Goal: Find specific page/section: Go to known website

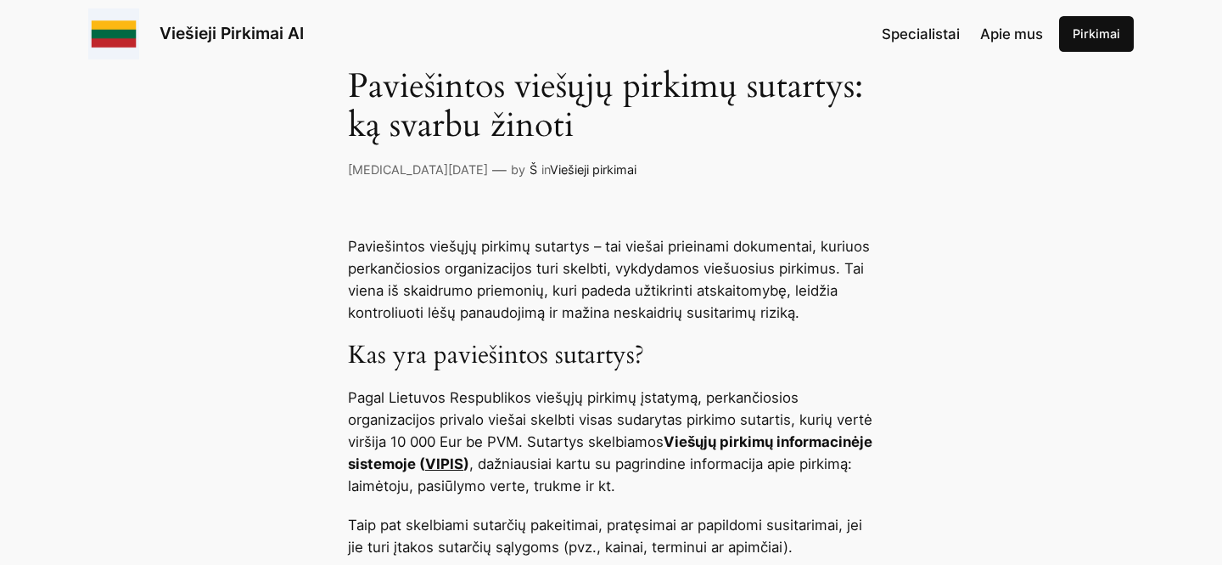
scroll to position [606, 0]
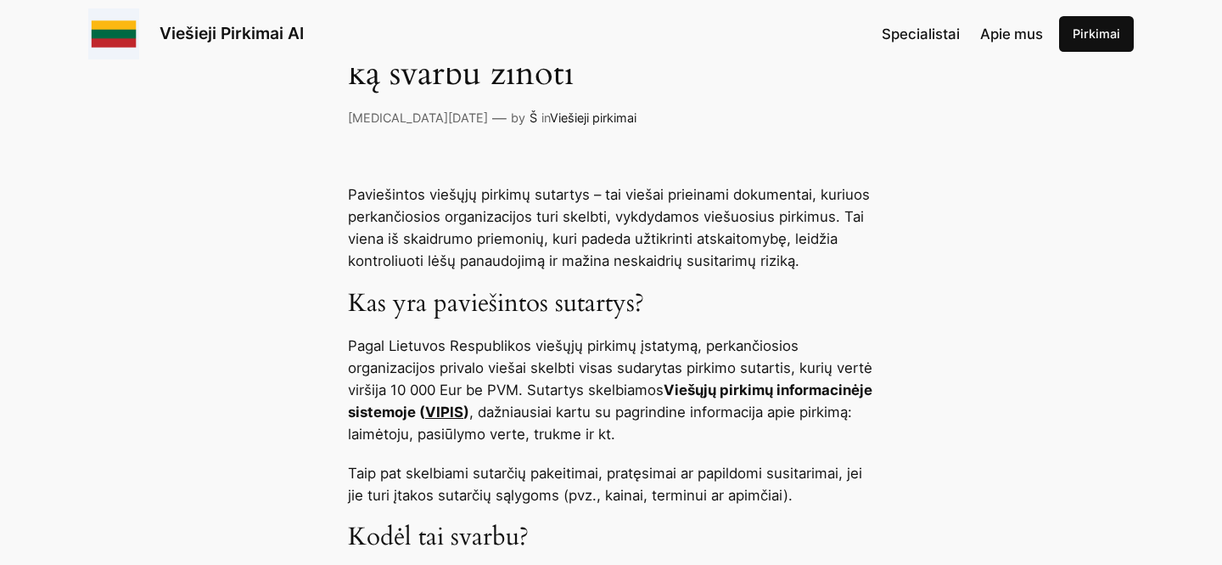
click at [464, 418] on link "VIPIS" at bounding box center [444, 411] width 38 height 17
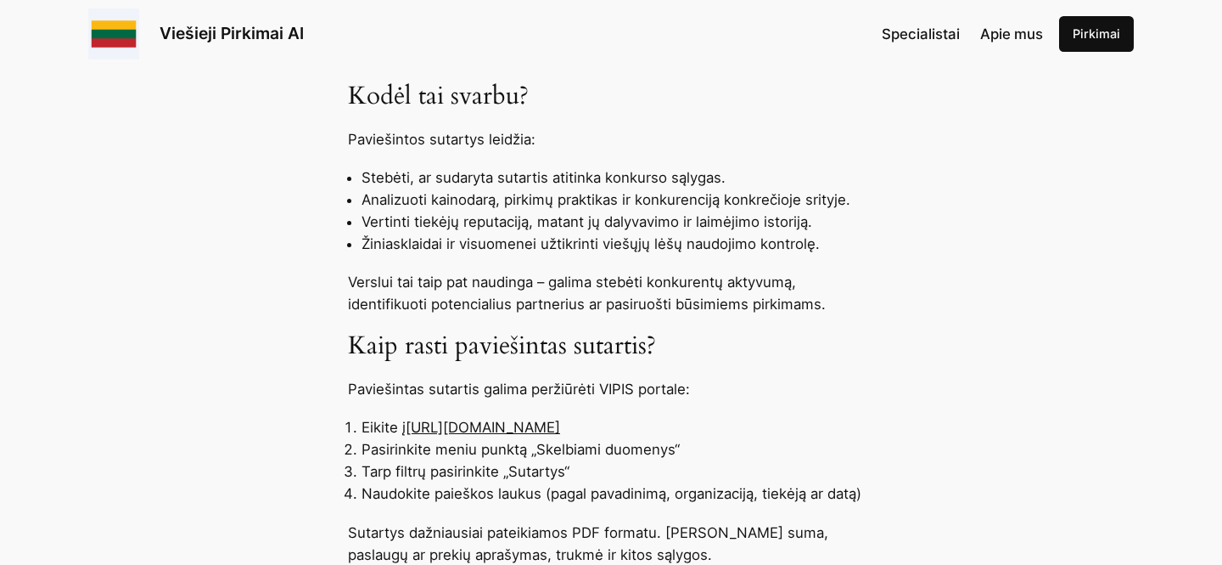
scroll to position [1179, 0]
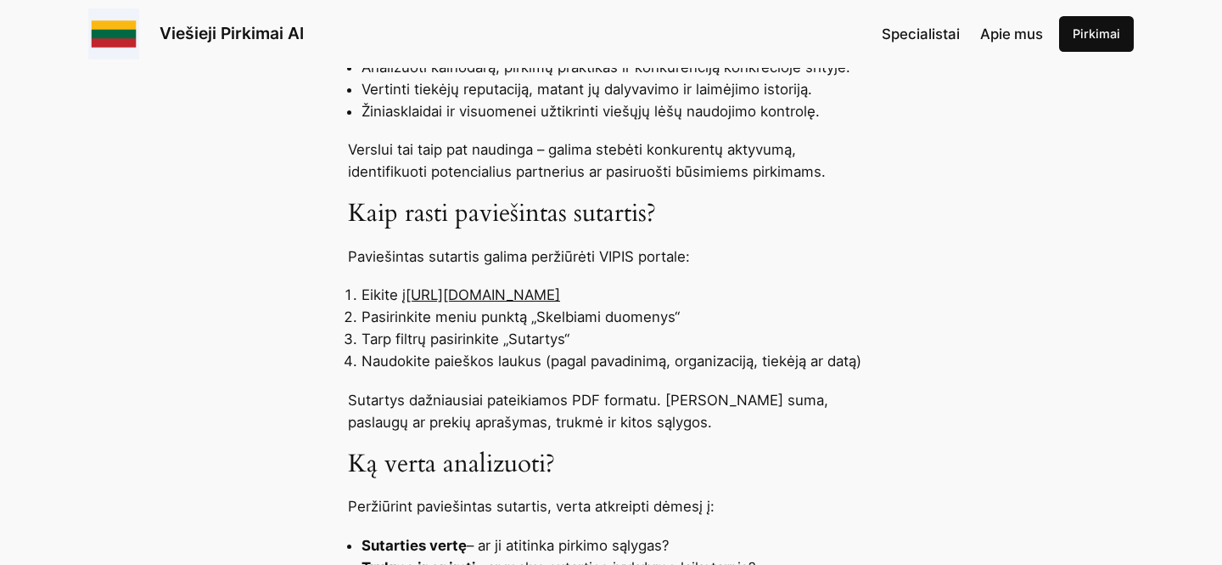
click at [501, 301] on link "[URL][DOMAIN_NAME]" at bounding box center [483, 294] width 155 height 17
click at [501, 298] on link "[URL][DOMAIN_NAME]" at bounding box center [483, 294] width 155 height 17
click at [560, 300] on link "[URL][DOMAIN_NAME]" at bounding box center [483, 294] width 155 height 17
drag, startPoint x: 642, startPoint y: 298, endPoint x: 411, endPoint y: 295, distance: 230.9
click at [411, 295] on li "Eikite į [URL][DOMAIN_NAME]" at bounding box center [618, 295] width 513 height 22
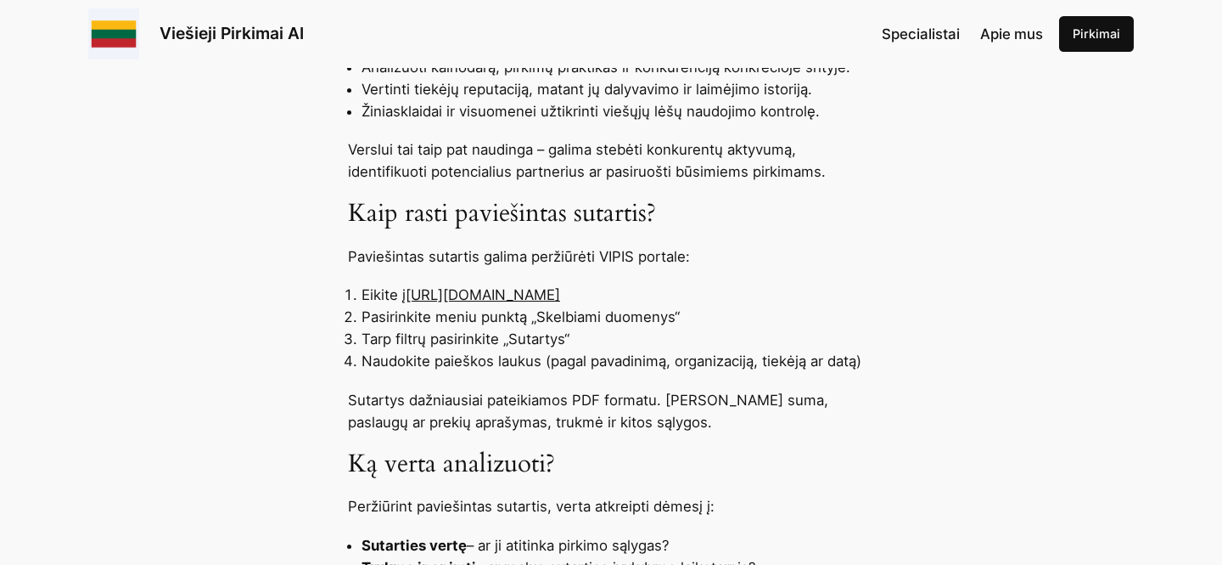
copy link "[URL][DOMAIN_NAME]"
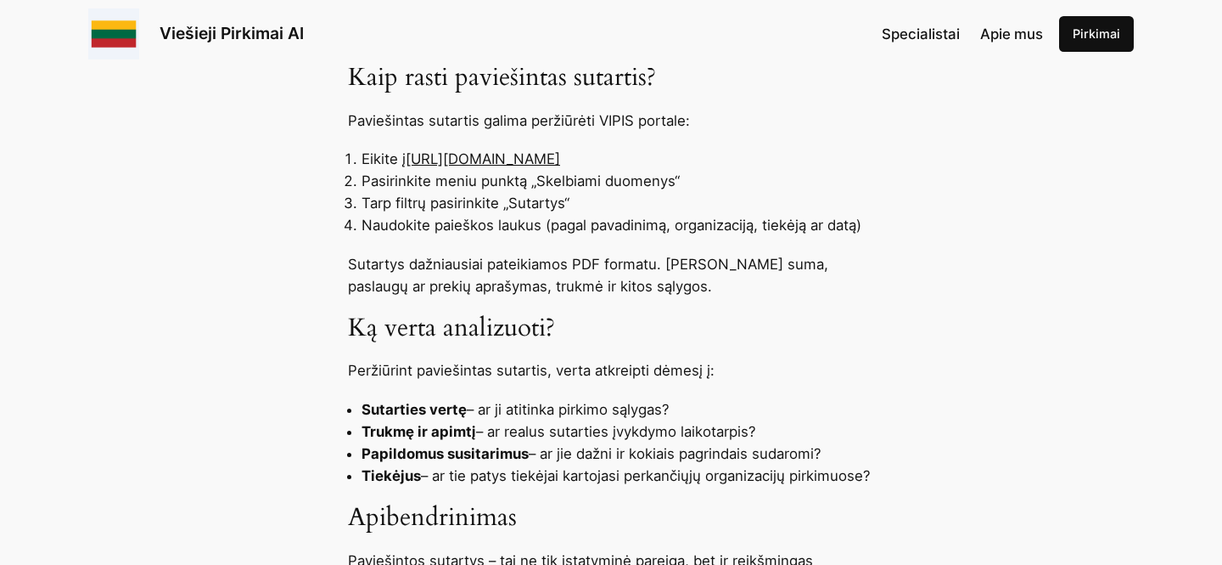
scroll to position [1193, 0]
